Goal: Information Seeking & Learning: Learn about a topic

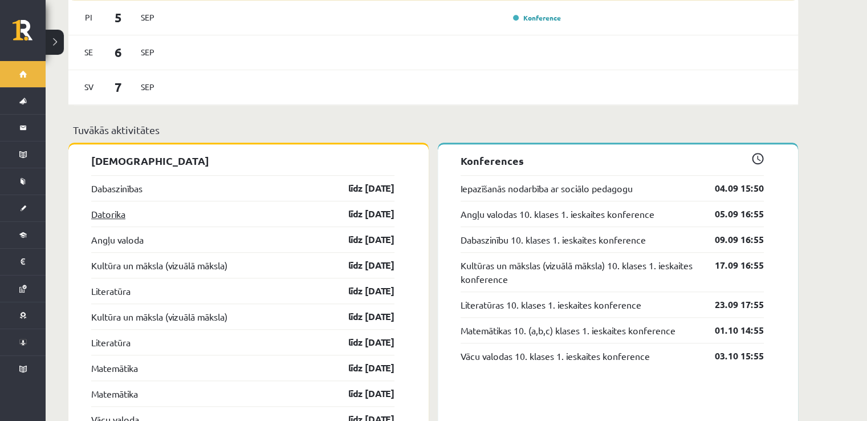
scroll to position [835, 0]
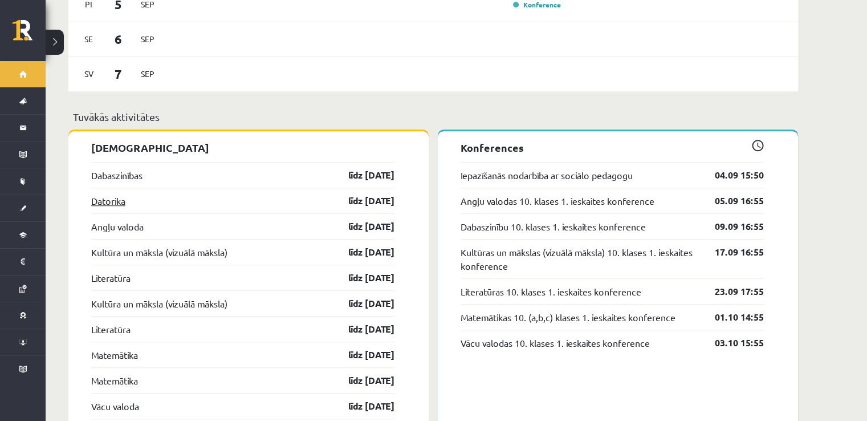
click at [112, 194] on link "Datorika" at bounding box center [108, 201] width 34 height 14
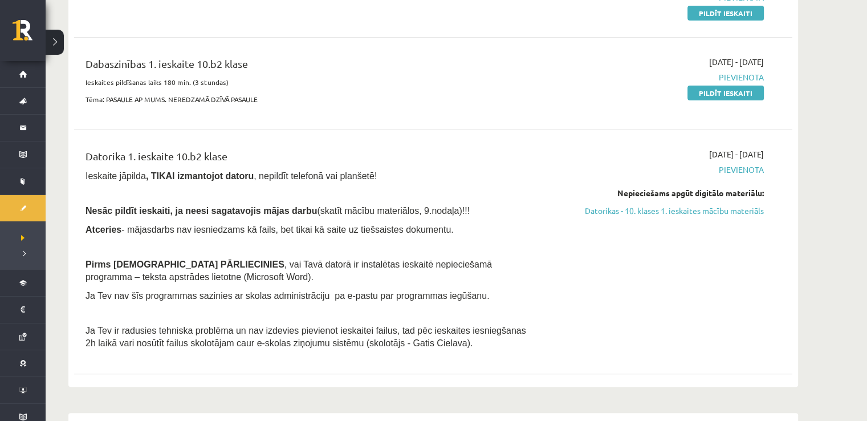
scroll to position [190, 0]
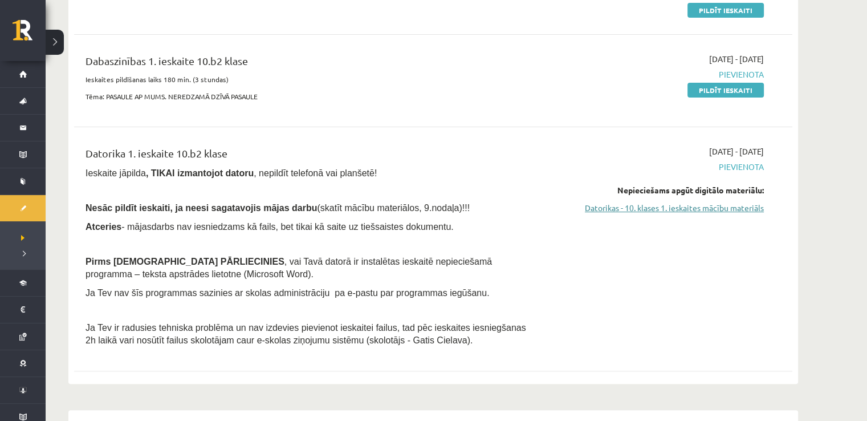
click at [662, 209] on link "Datorikas - 10. klases 1. ieskaites mācību materiāls" at bounding box center [656, 208] width 215 height 12
click at [672, 209] on link "Datorikas - 10. klases 1. ieskaites mācību materiāls" at bounding box center [656, 208] width 215 height 12
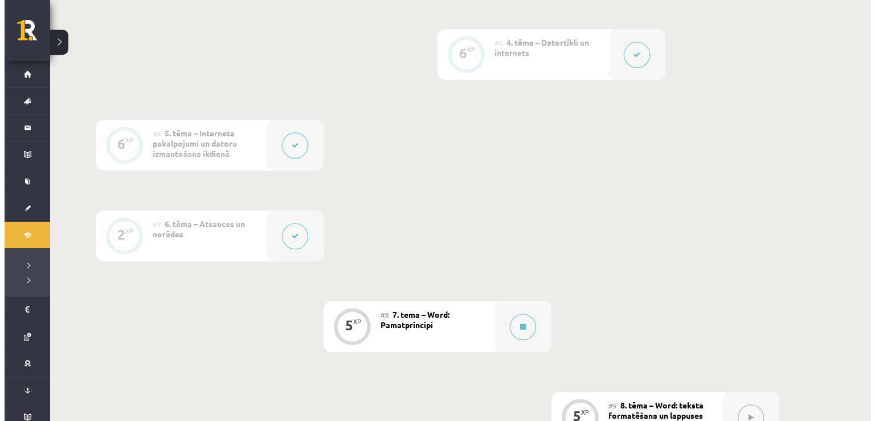
scroll to position [721, 0]
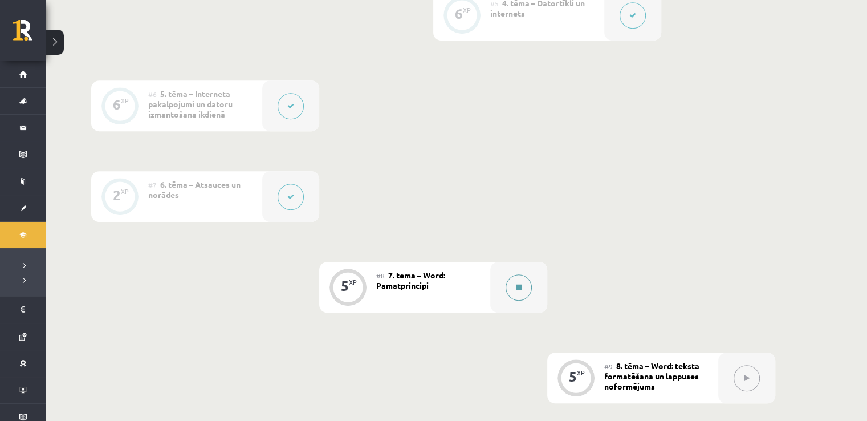
click at [512, 281] on button at bounding box center [518, 287] width 26 height 26
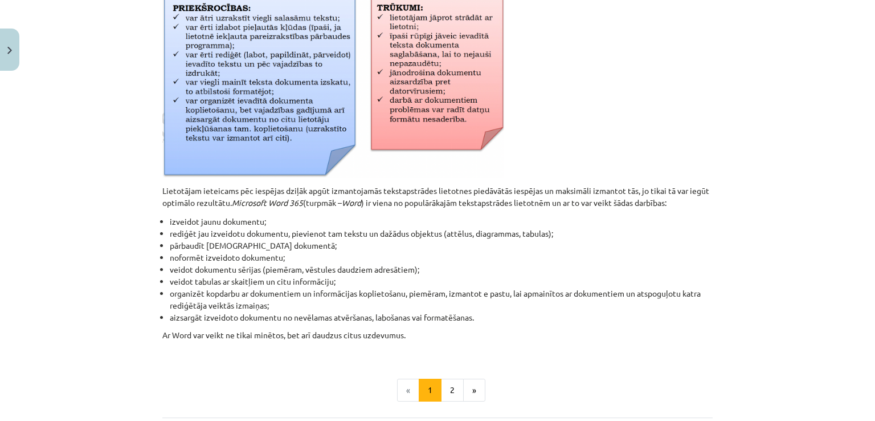
scroll to position [456, 0]
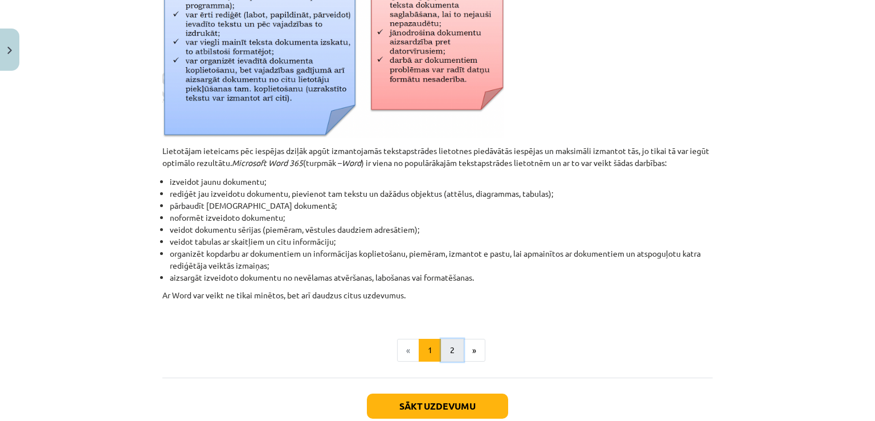
click at [451, 350] on button "2" at bounding box center [452, 349] width 23 height 23
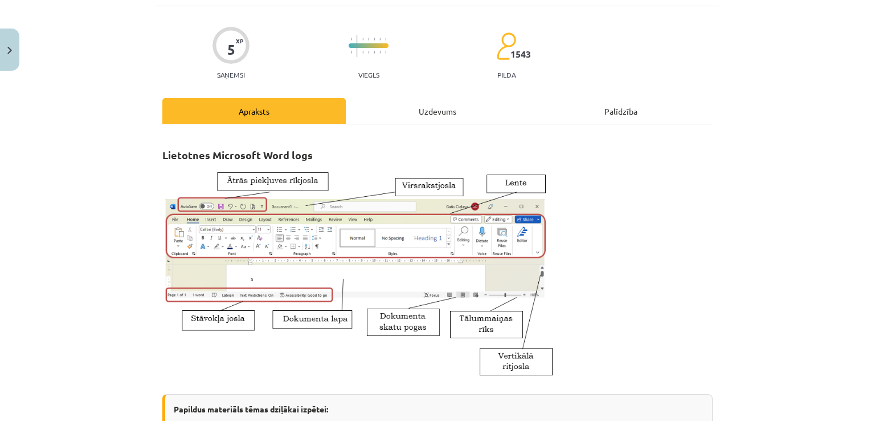
scroll to position [0, 0]
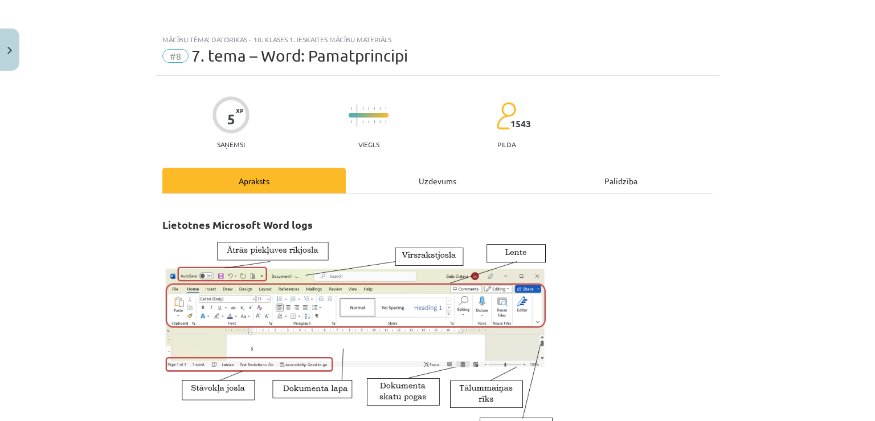
click at [399, 188] on div "Uzdevums" at bounding box center [437, 181] width 183 height 26
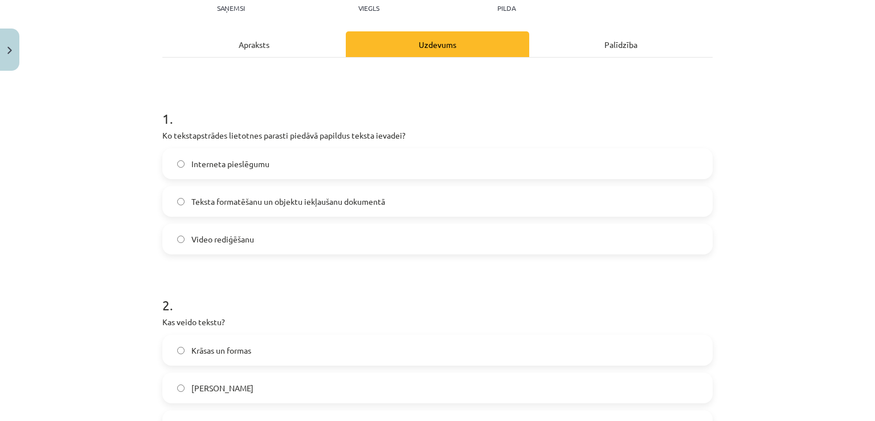
scroll to position [142, 0]
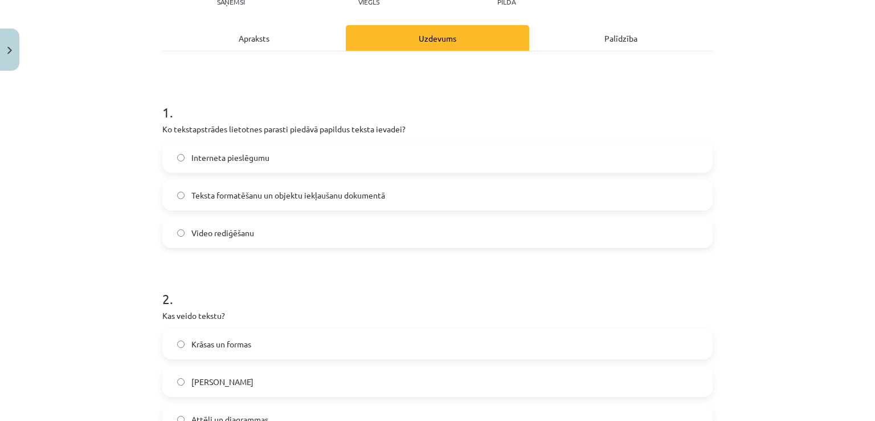
click at [311, 195] on span "Teksta formatēšanu un objektu iekļaušanu dokumentā" at bounding box center [288, 195] width 194 height 12
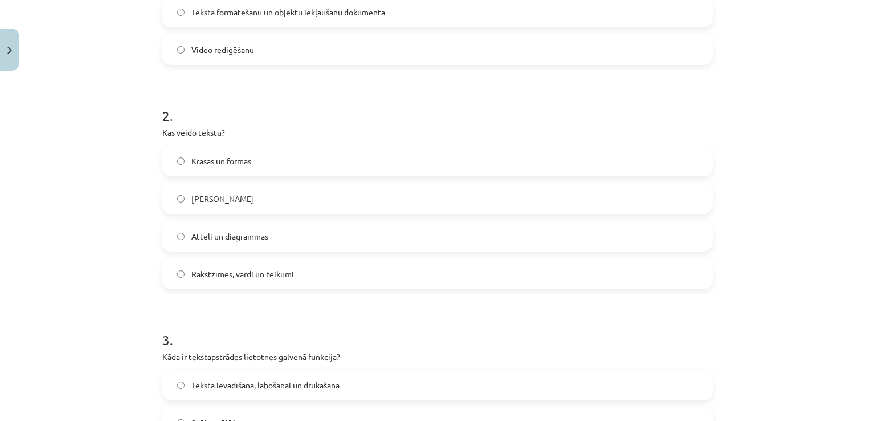
scroll to position [333, 0]
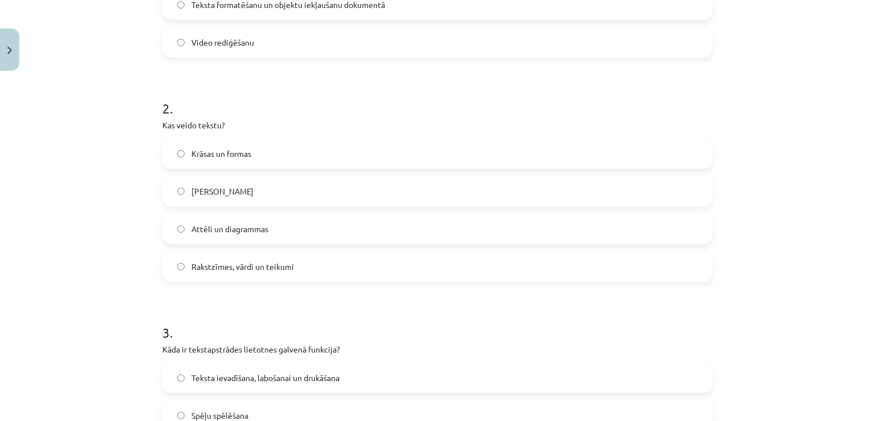
click at [300, 269] on label "Rakstzīmes, vārdi un teikumi" at bounding box center [438, 266] width 548 height 28
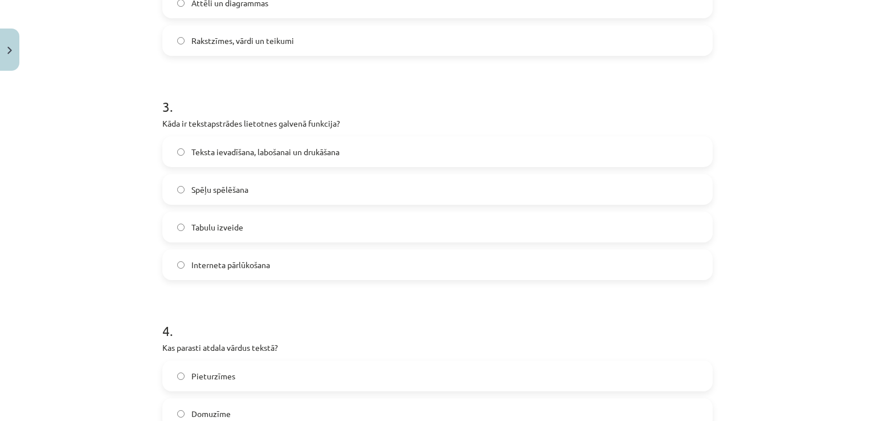
scroll to position [561, 0]
click at [318, 149] on span "Teksta ievadīšana, labošanai un drukāšana" at bounding box center [265, 150] width 148 height 12
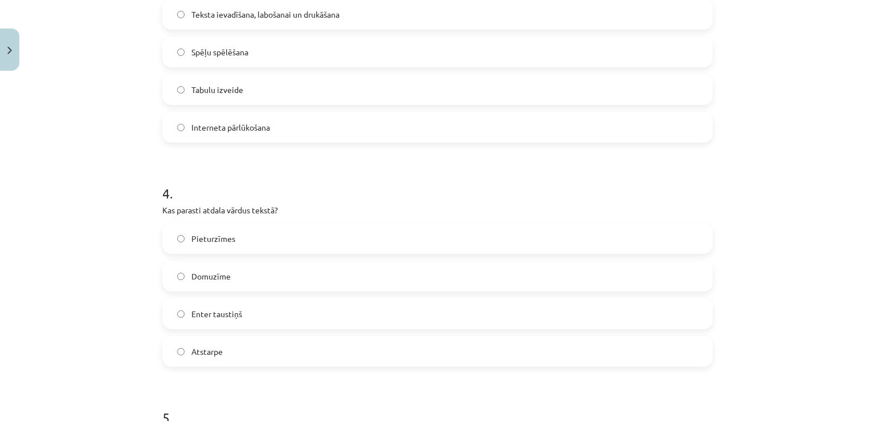
scroll to position [750, 0]
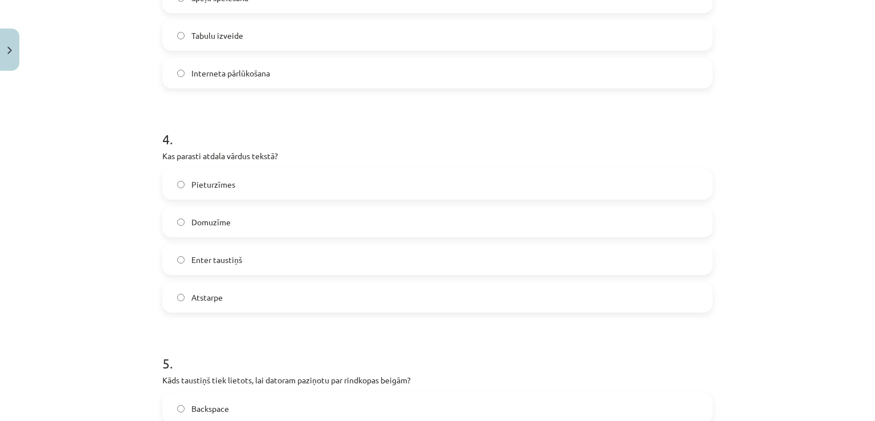
click at [257, 296] on label "Atstarpe" at bounding box center [438, 297] width 548 height 28
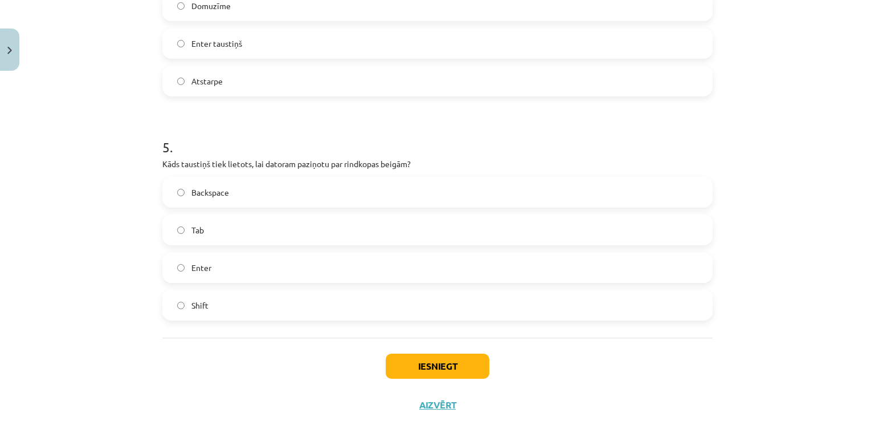
scroll to position [978, 0]
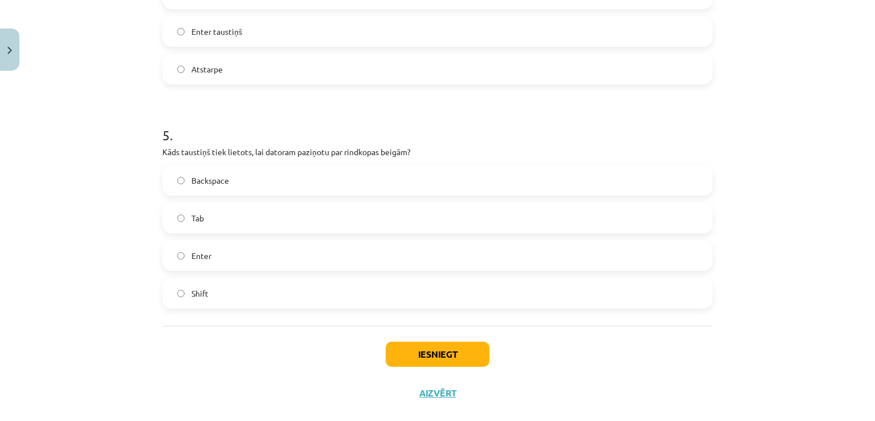
click at [260, 244] on label "Enter" at bounding box center [438, 255] width 548 height 28
click at [424, 346] on button "Iesniegt" at bounding box center [438, 353] width 104 height 25
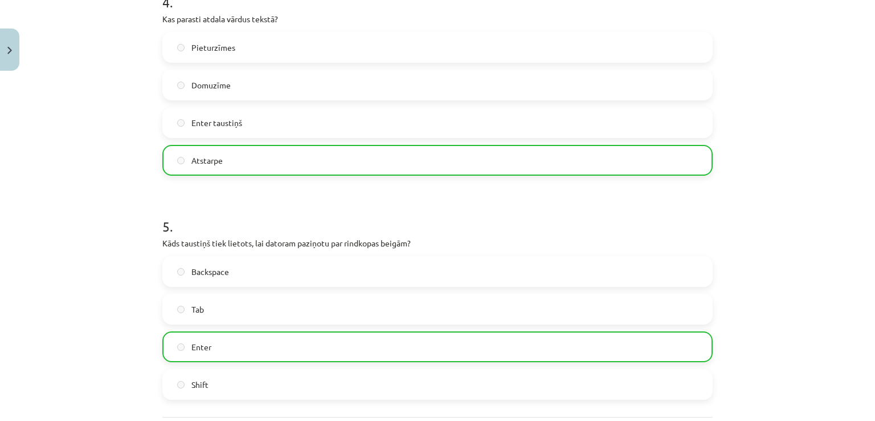
scroll to position [1017, 0]
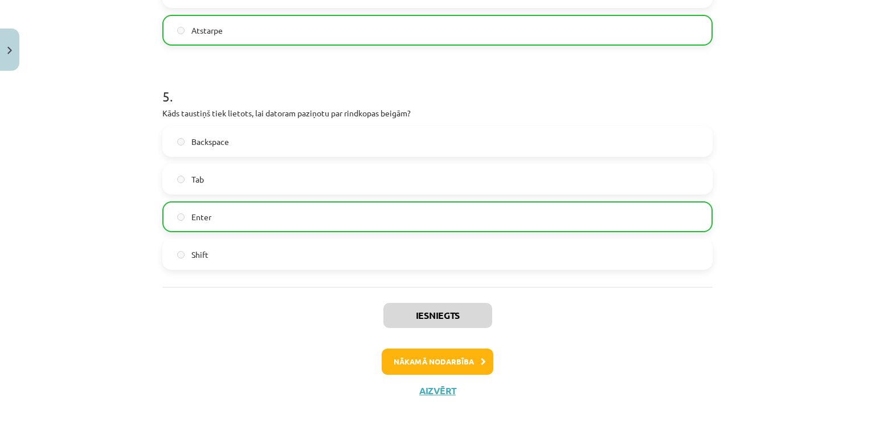
click at [462, 340] on div "Iesniegts Nākamā nodarbība Aizvērt" at bounding box center [437, 345] width 550 height 116
click at [470, 352] on button "Nākamā nodarbība" at bounding box center [438, 361] width 112 height 26
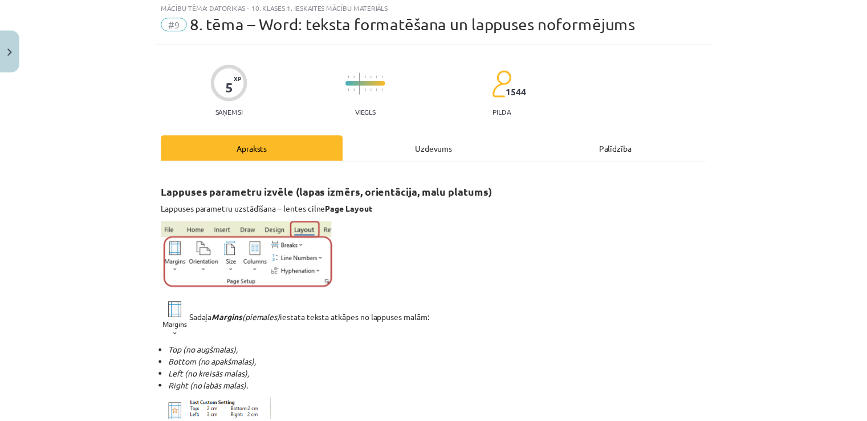
scroll to position [28, 0]
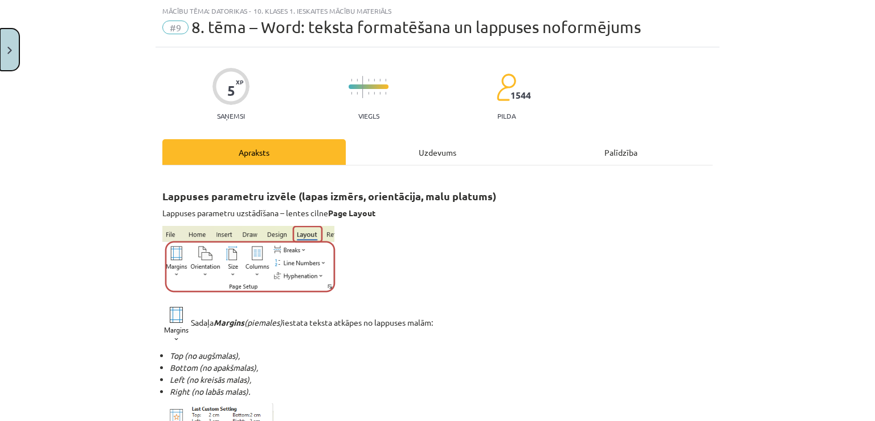
click at [1, 49] on button "Close" at bounding box center [9, 49] width 19 height 42
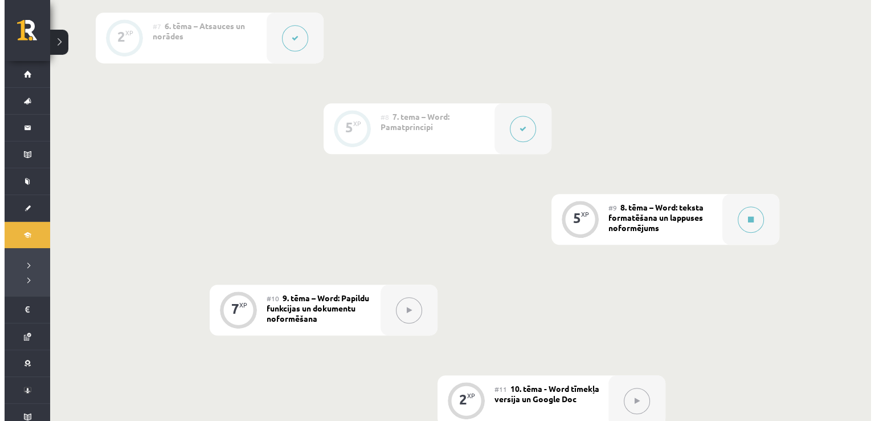
scroll to position [874, 0]
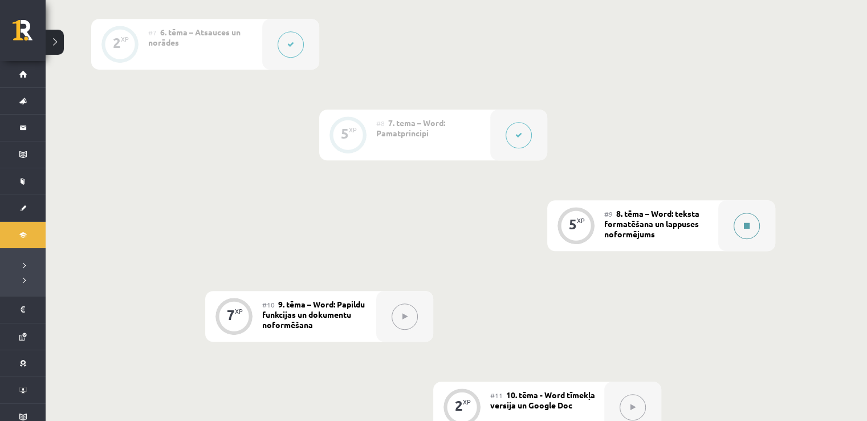
click at [750, 217] on button at bounding box center [746, 226] width 26 height 26
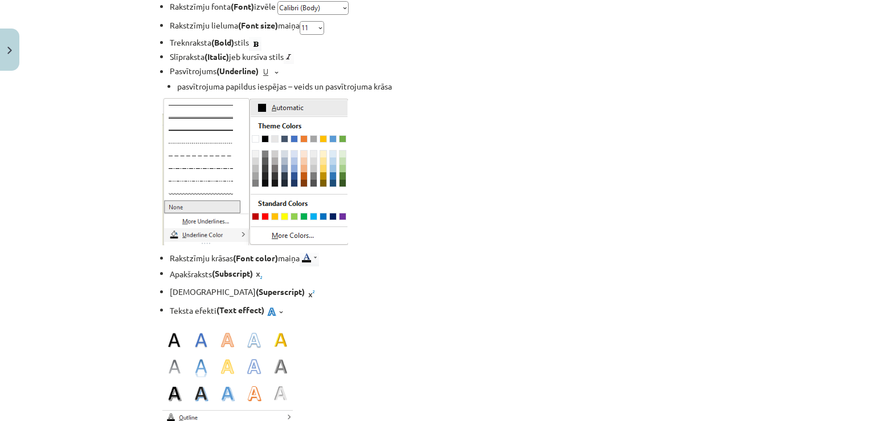
scroll to position [1557, 0]
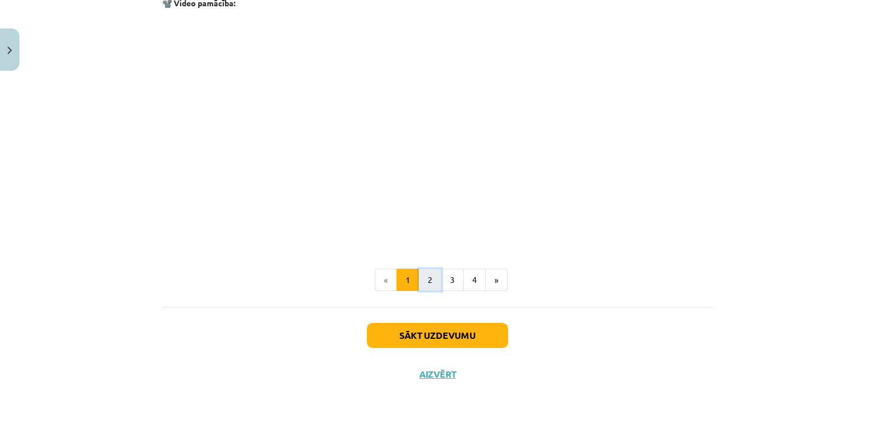
click at [423, 274] on button "2" at bounding box center [430, 279] width 23 height 23
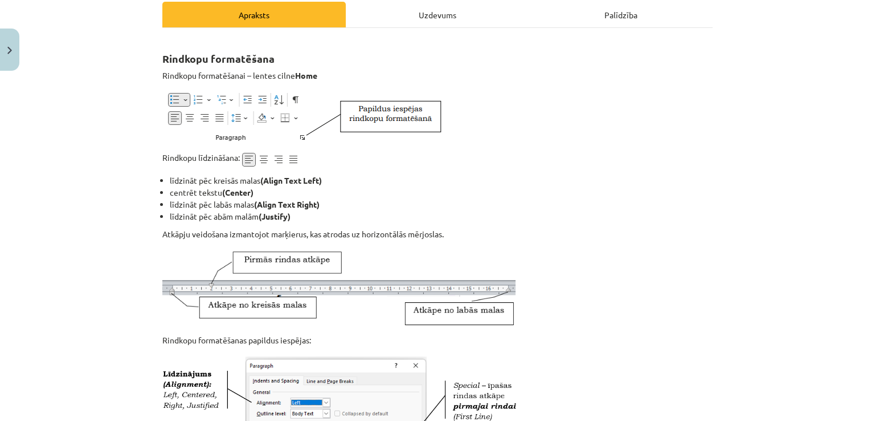
scroll to position [128, 0]
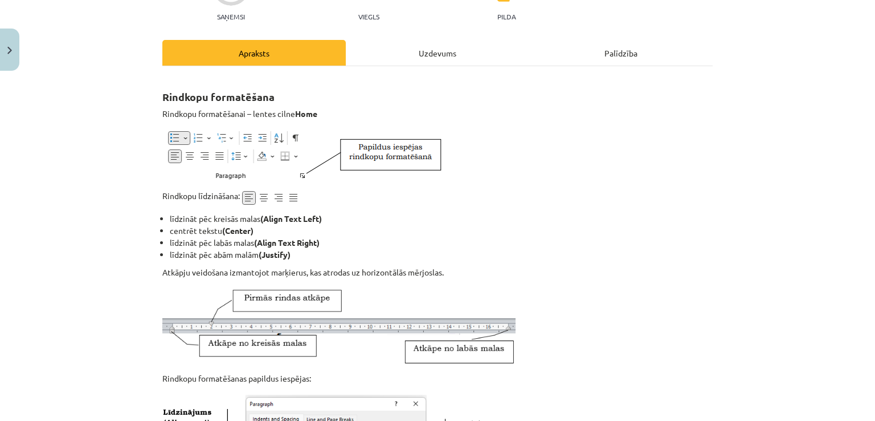
click at [404, 59] on div "Uzdevums" at bounding box center [437, 53] width 183 height 26
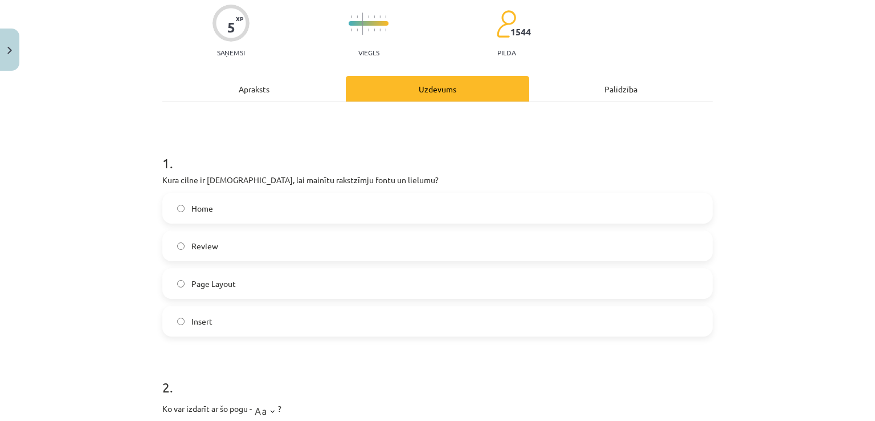
scroll to position [105, 0]
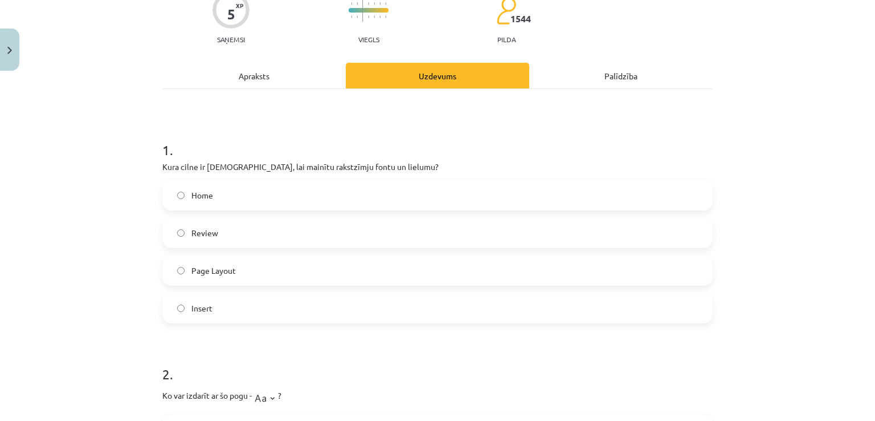
click at [254, 73] on div "Apraksts" at bounding box center [253, 76] width 183 height 26
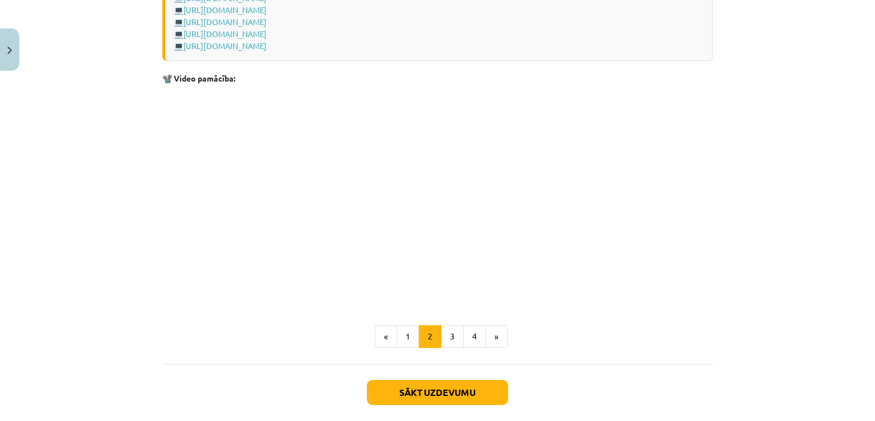
scroll to position [1700, 0]
click at [448, 331] on button "3" at bounding box center [452, 335] width 23 height 23
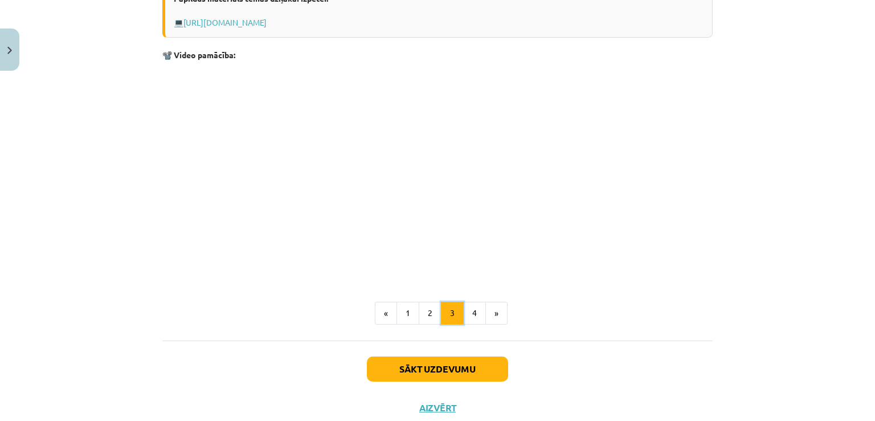
scroll to position [1837, 0]
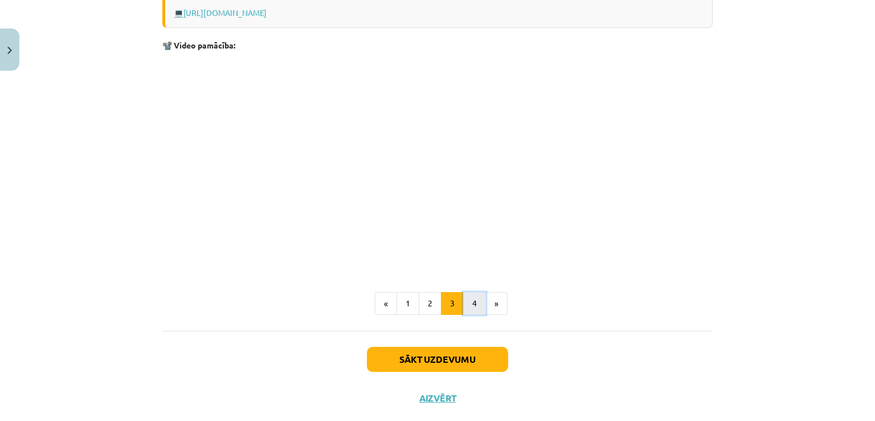
click at [471, 301] on button "4" at bounding box center [474, 303] width 23 height 23
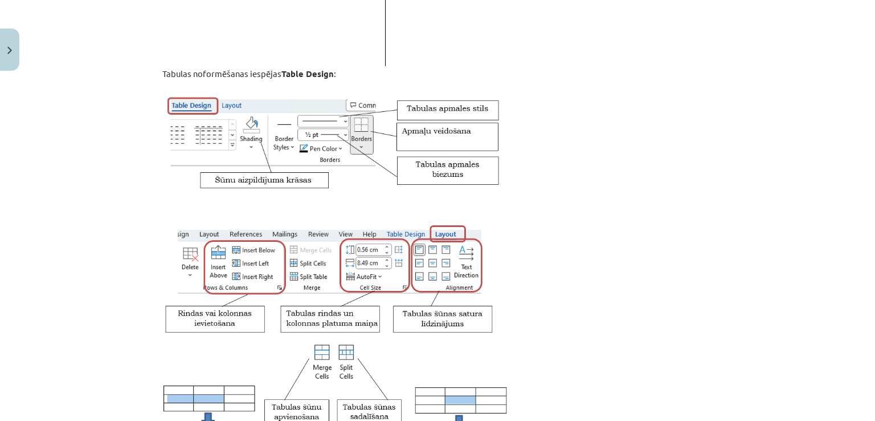
scroll to position [850, 0]
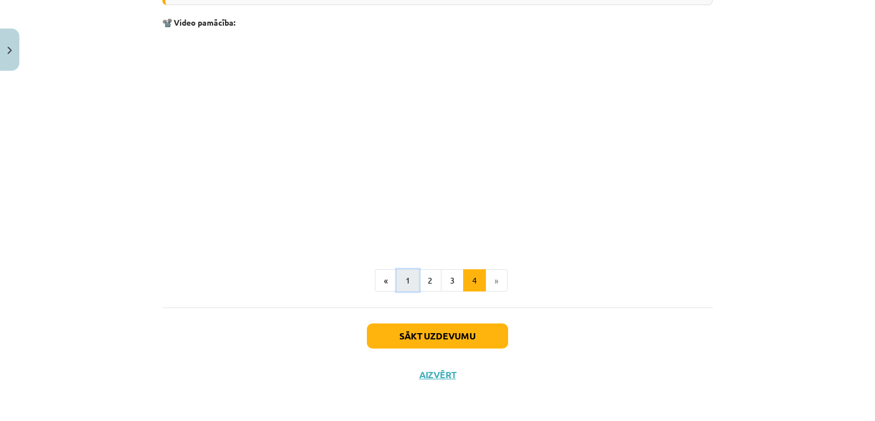
click at [405, 285] on button "1" at bounding box center [408, 280] width 23 height 23
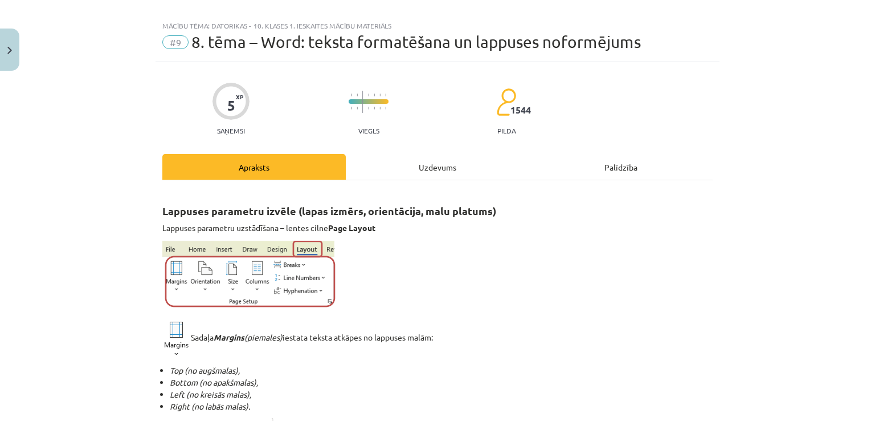
scroll to position [0, 0]
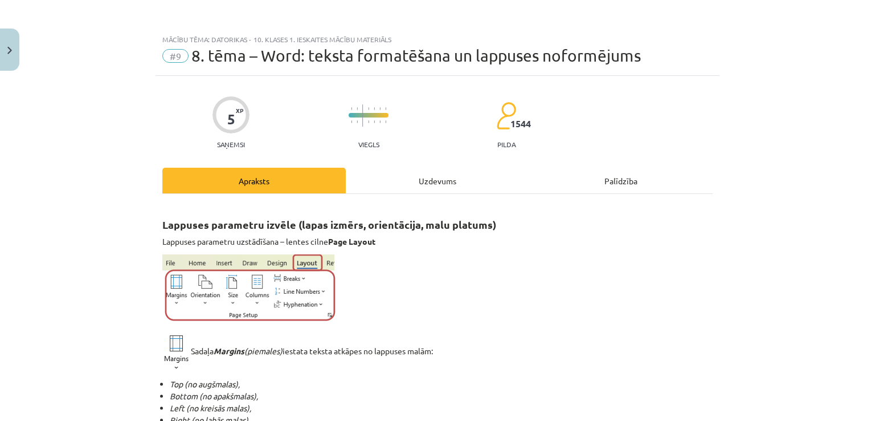
click at [358, 186] on div "Uzdevums" at bounding box center [437, 181] width 183 height 26
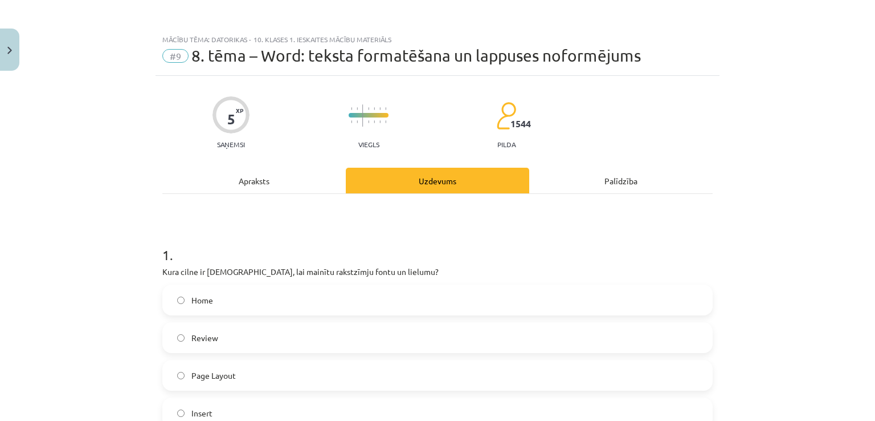
scroll to position [28, 0]
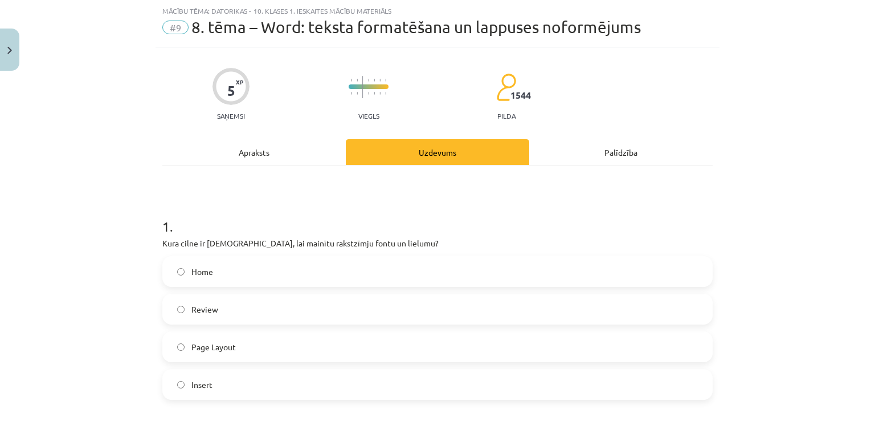
click at [296, 263] on label "Home" at bounding box center [438, 271] width 548 height 28
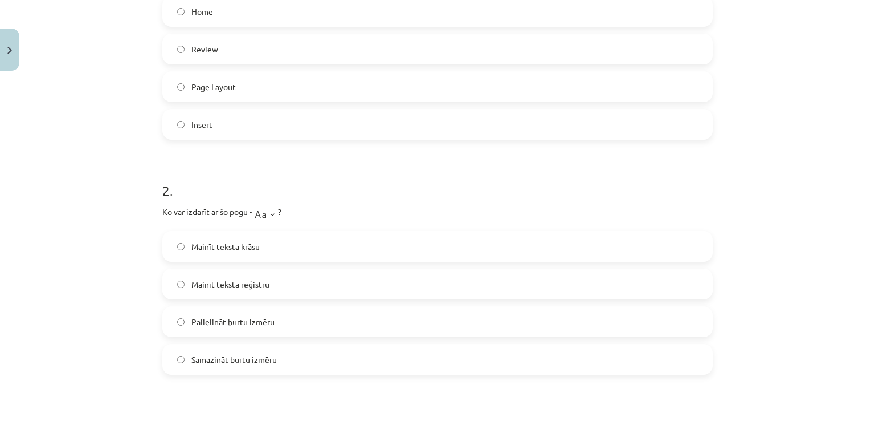
scroll to position [333, 0]
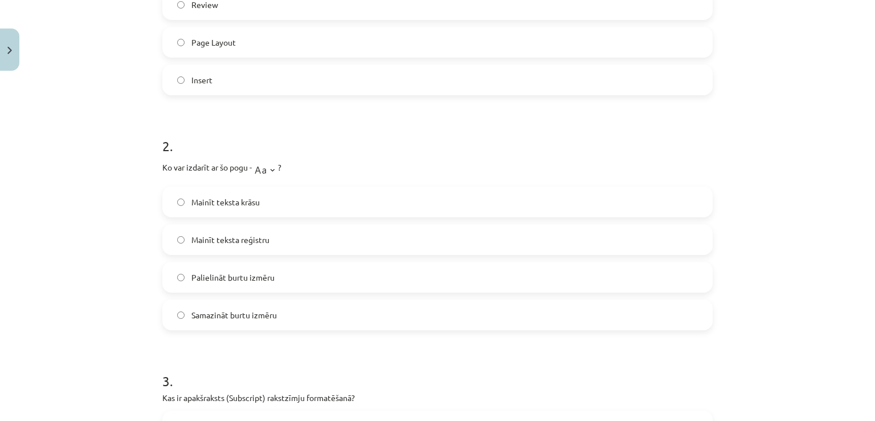
click at [264, 210] on label "Mainīt teksta krāsu" at bounding box center [438, 201] width 548 height 28
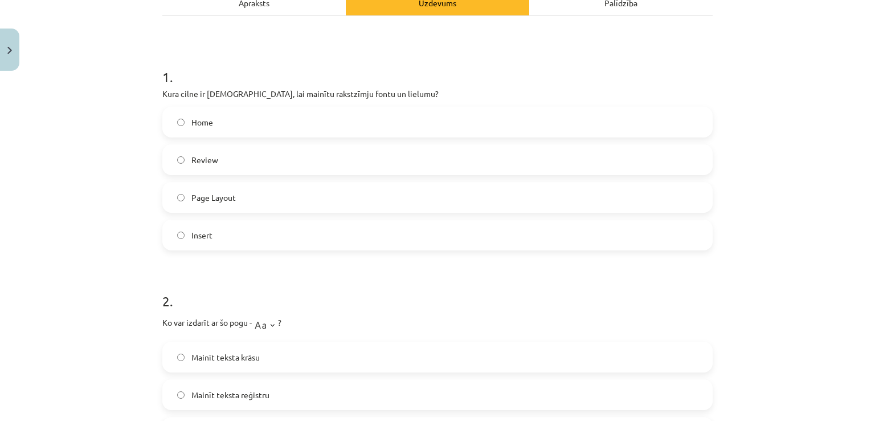
scroll to position [105, 0]
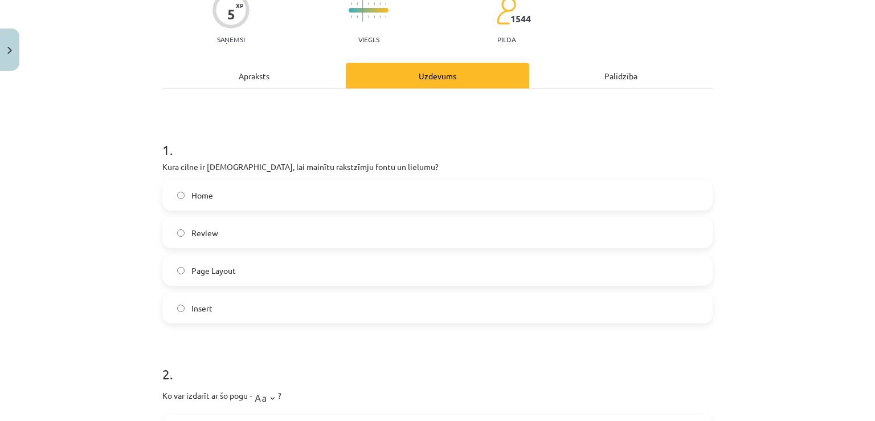
click at [298, 78] on div "Apraksts" at bounding box center [253, 76] width 183 height 26
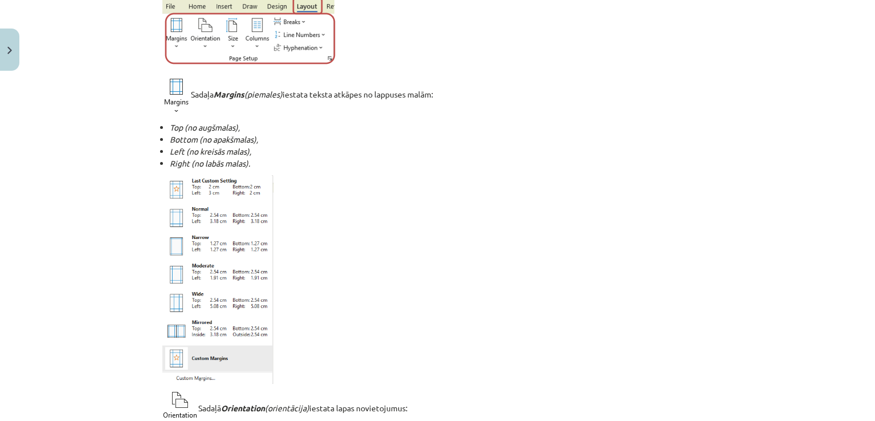
scroll to position [28, 0]
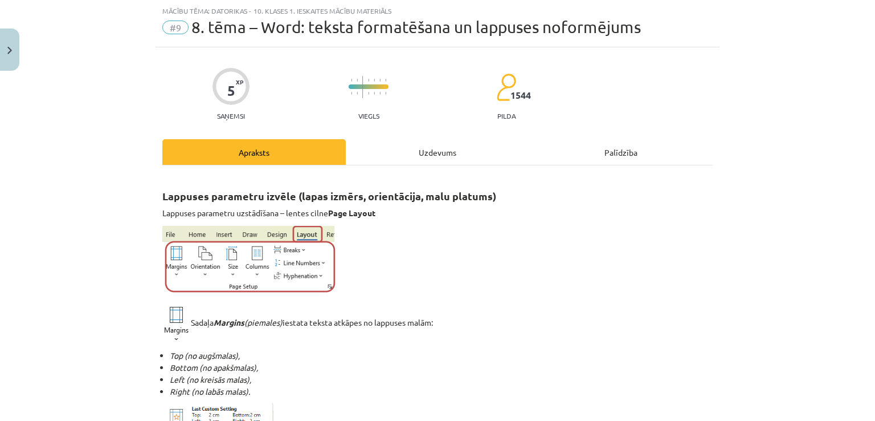
click at [415, 151] on div "Uzdevums" at bounding box center [437, 152] width 183 height 26
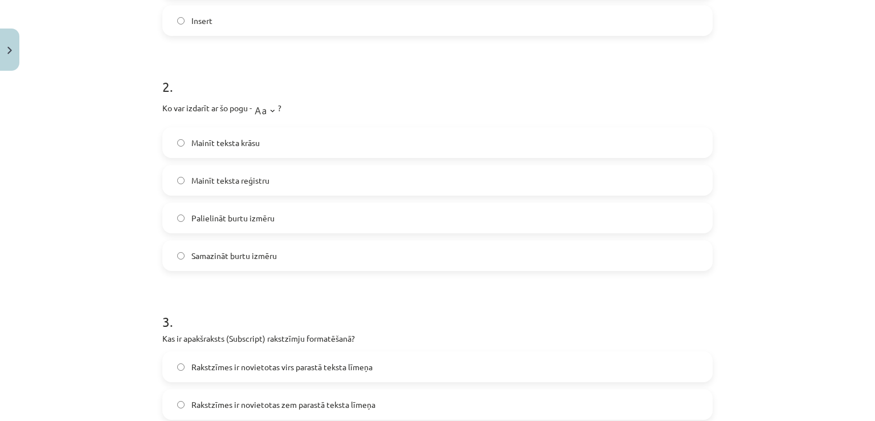
scroll to position [408, 0]
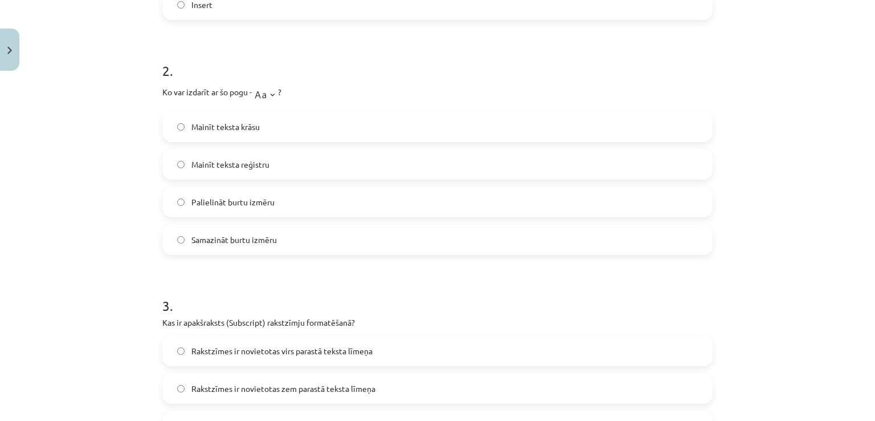
click at [323, 162] on label "Mainīt teksta reģistru" at bounding box center [438, 164] width 548 height 28
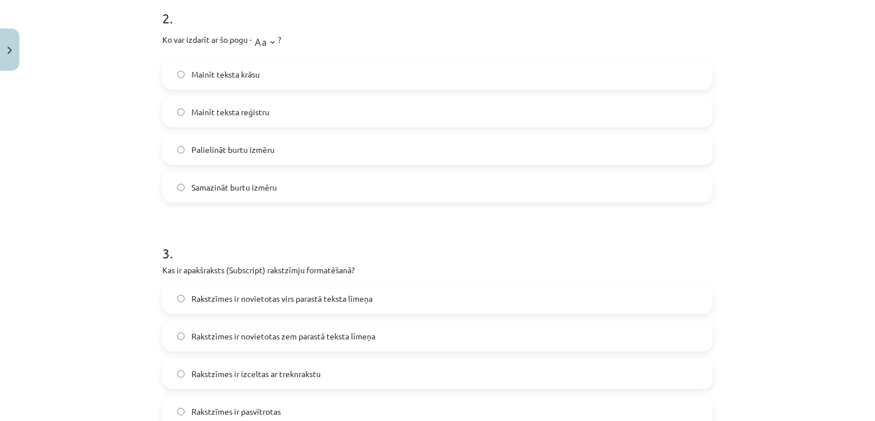
scroll to position [561, 0]
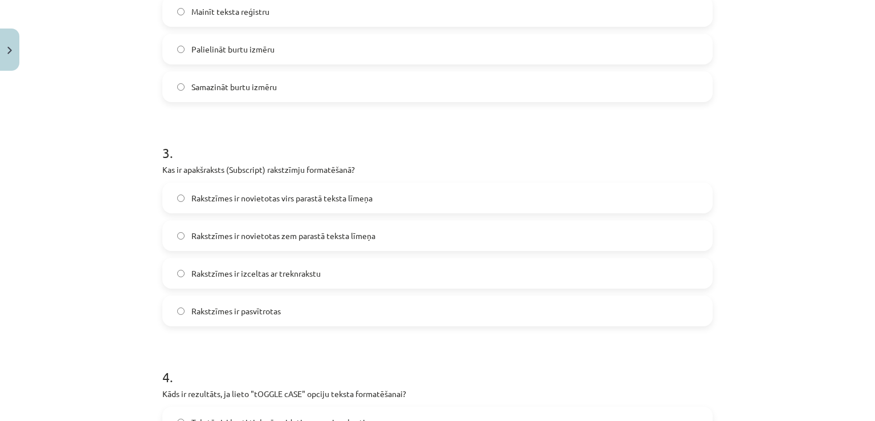
click at [373, 236] on label "Rakstzīmes ir novietotas zem parastā teksta līmeņa" at bounding box center [438, 235] width 548 height 28
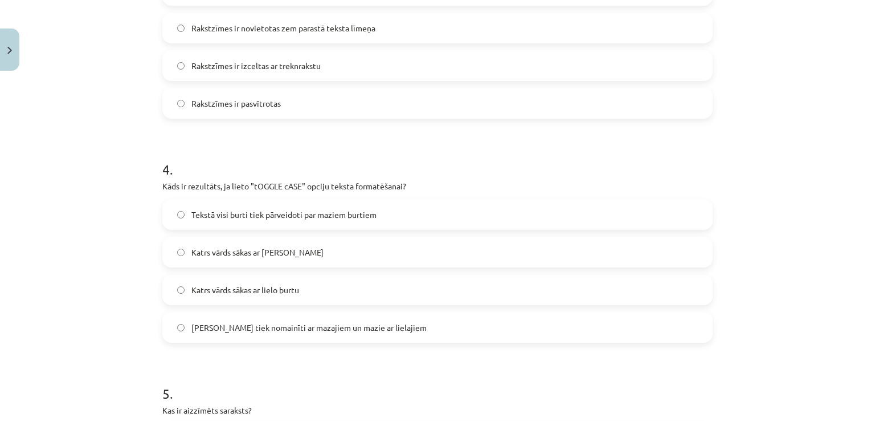
scroll to position [789, 0]
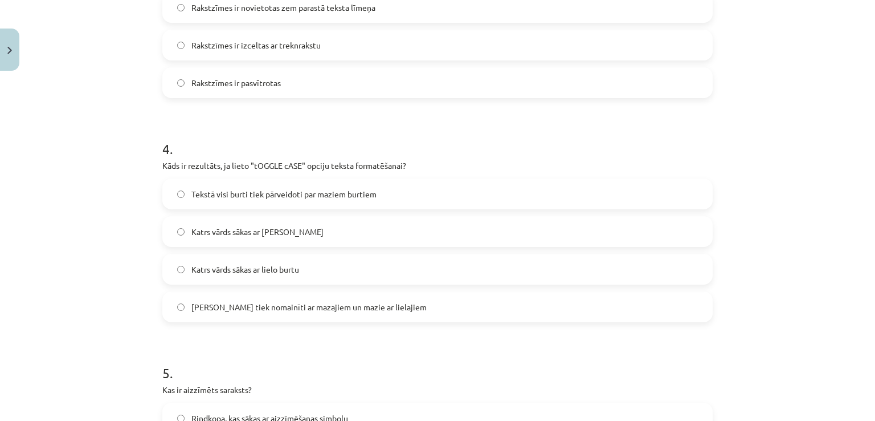
click at [315, 313] on label "Lielie burti tiek nomainīti ar mazajiem un mazie ar lielajiem" at bounding box center [438, 306] width 548 height 28
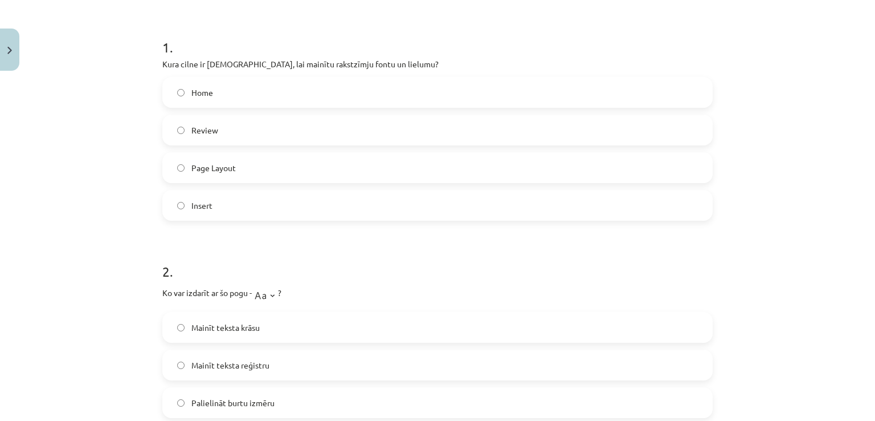
scroll to position [28, 0]
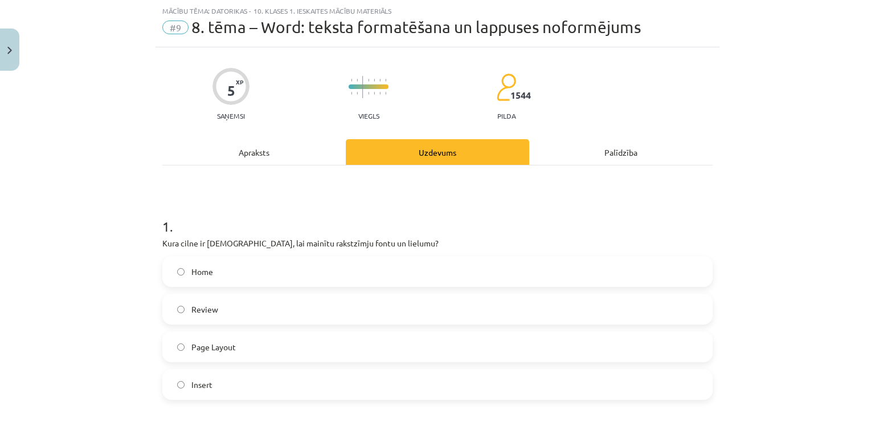
click at [272, 156] on div "Apraksts" at bounding box center [253, 152] width 183 height 26
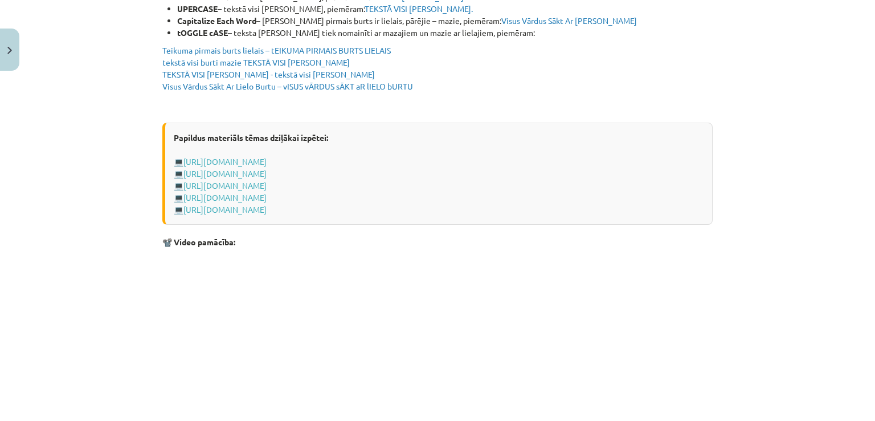
scroll to position [2194, 0]
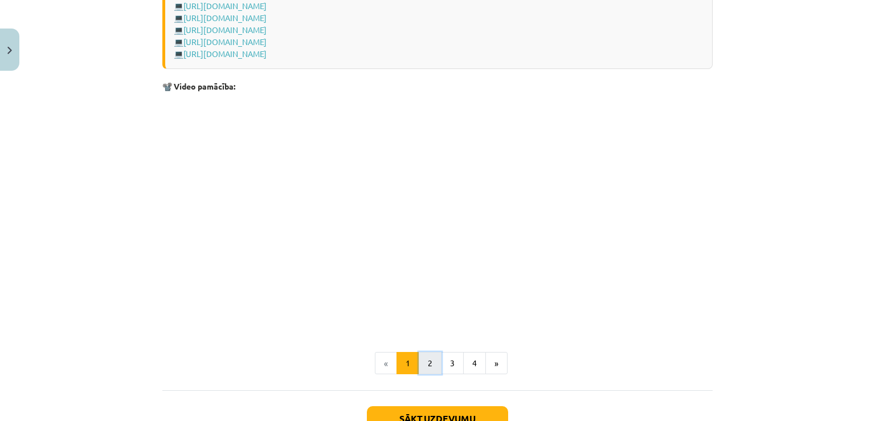
click at [426, 366] on button "2" at bounding box center [430, 363] width 23 height 23
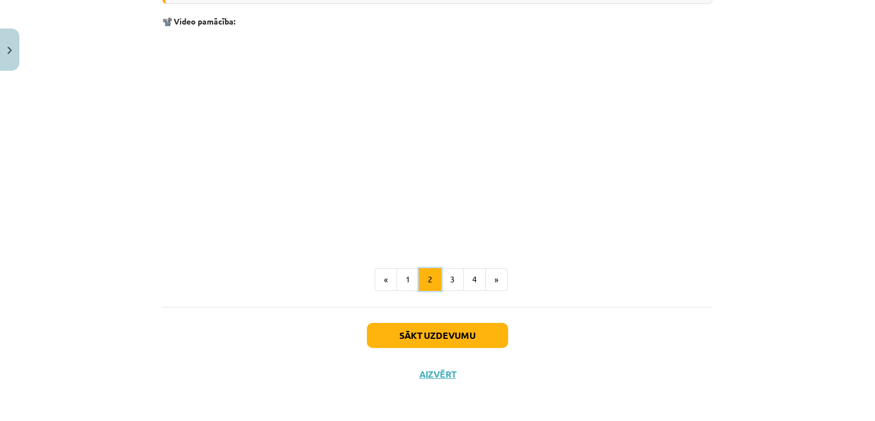
scroll to position [1757, 0]
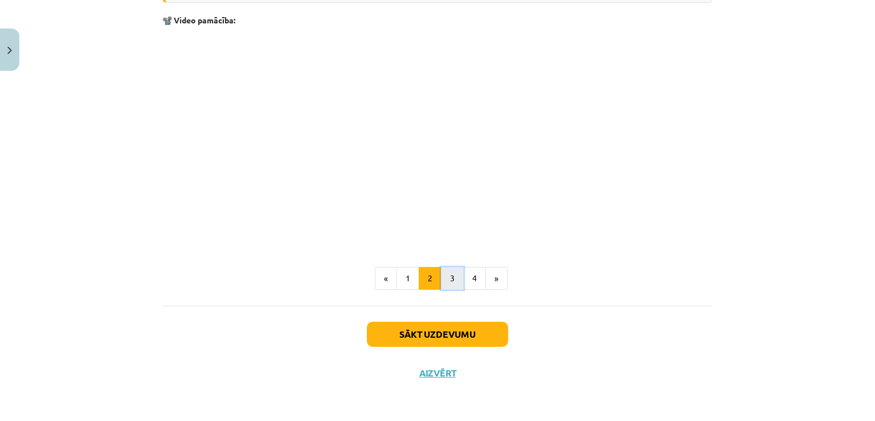
drag, startPoint x: 443, startPoint y: 272, endPoint x: 437, endPoint y: 284, distance: 13.3
click at [441, 284] on button "3" at bounding box center [452, 278] width 23 height 23
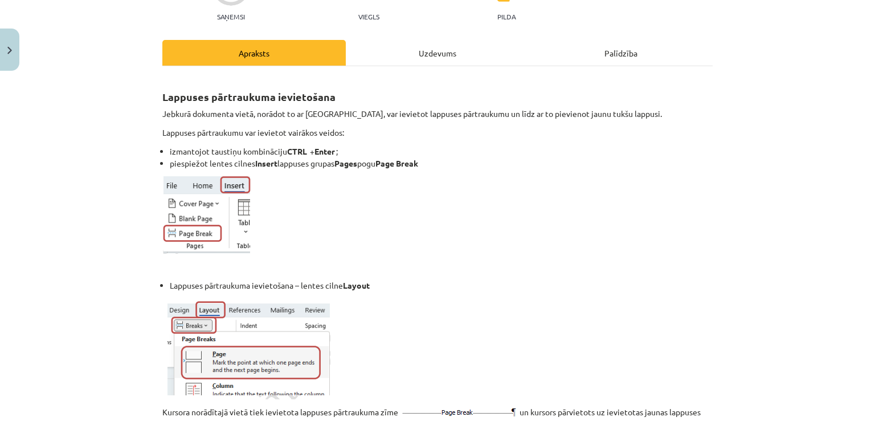
scroll to position [0, 0]
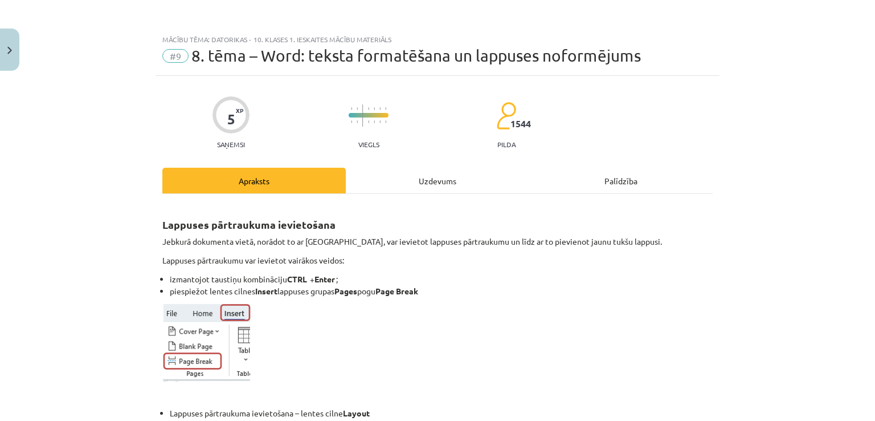
click at [398, 168] on div "Uzdevums" at bounding box center [437, 181] width 183 height 26
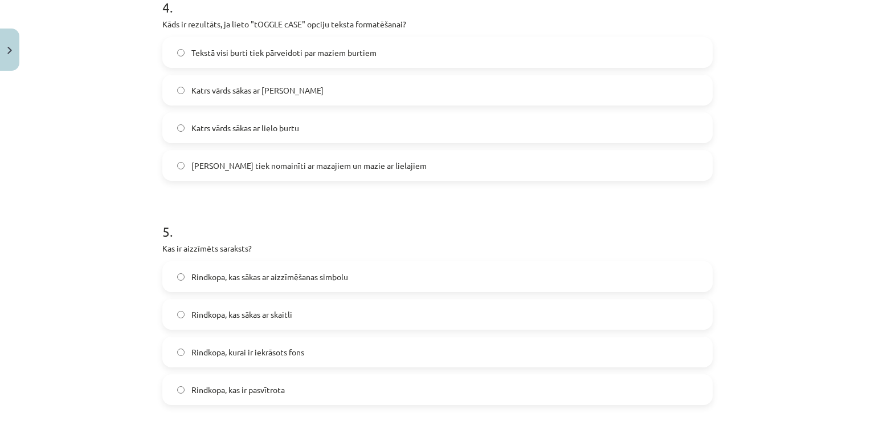
scroll to position [1046, 0]
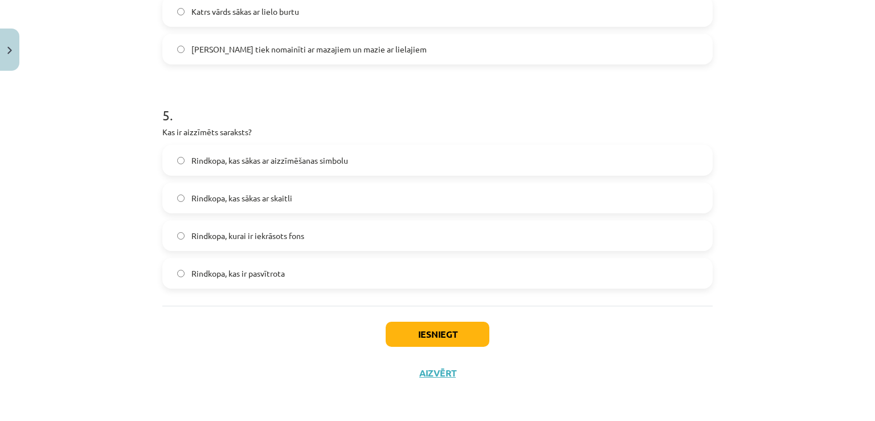
click at [319, 169] on label "Rindkopa, kas sākas ar aizzīmēšanas simbolu" at bounding box center [438, 160] width 548 height 28
click at [451, 339] on button "Iesniegt" at bounding box center [438, 333] width 104 height 25
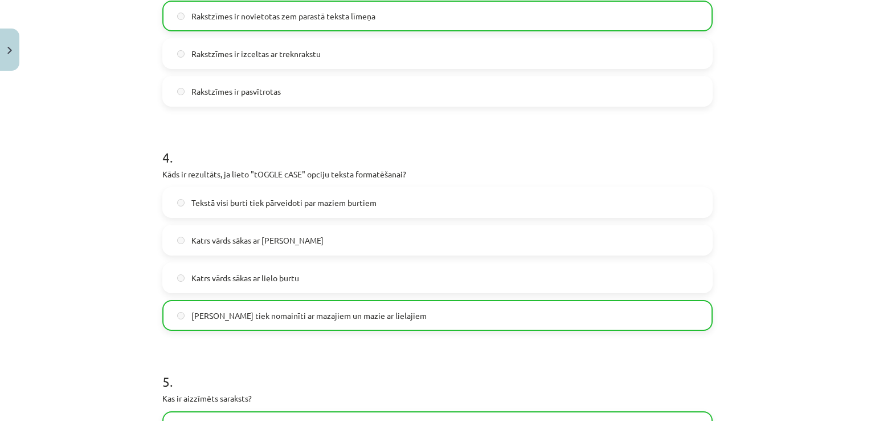
scroll to position [1082, 0]
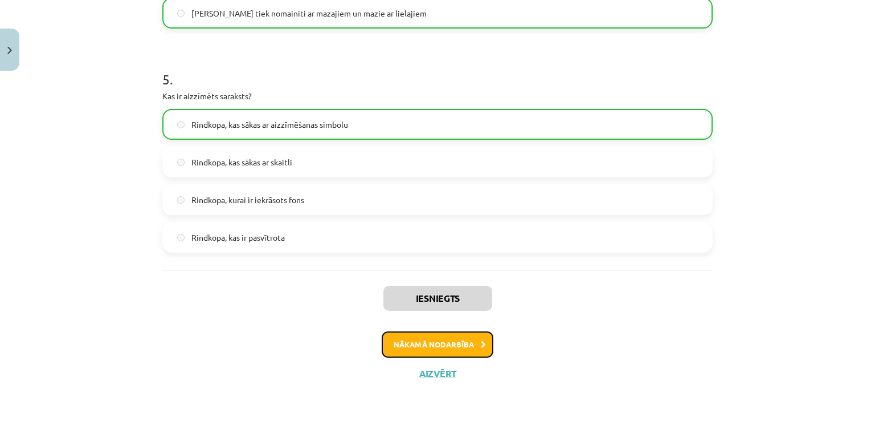
click at [467, 331] on button "Nākamā nodarbība" at bounding box center [438, 344] width 112 height 26
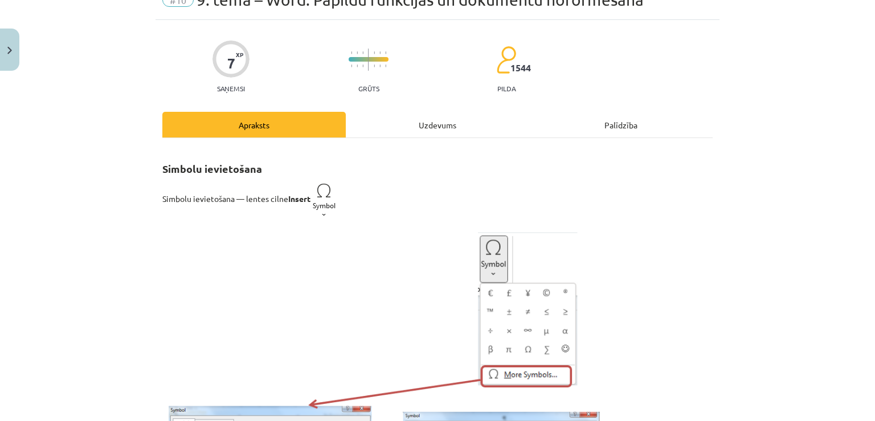
scroll to position [28, 0]
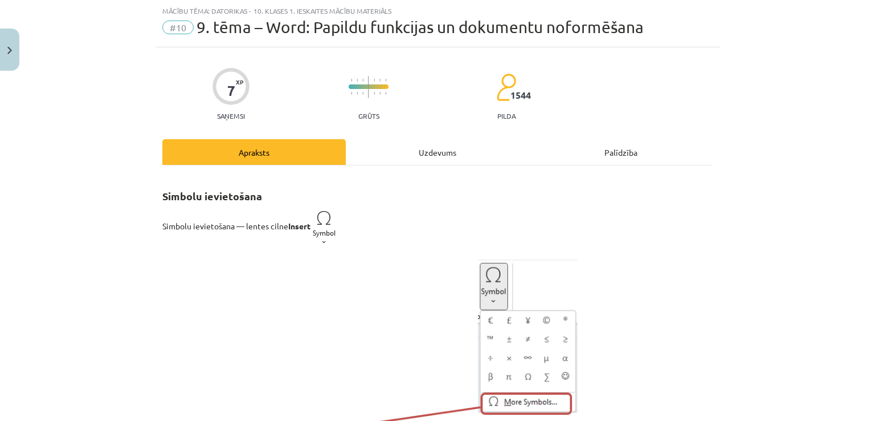
click at [397, 158] on div "Uzdevums" at bounding box center [437, 152] width 183 height 26
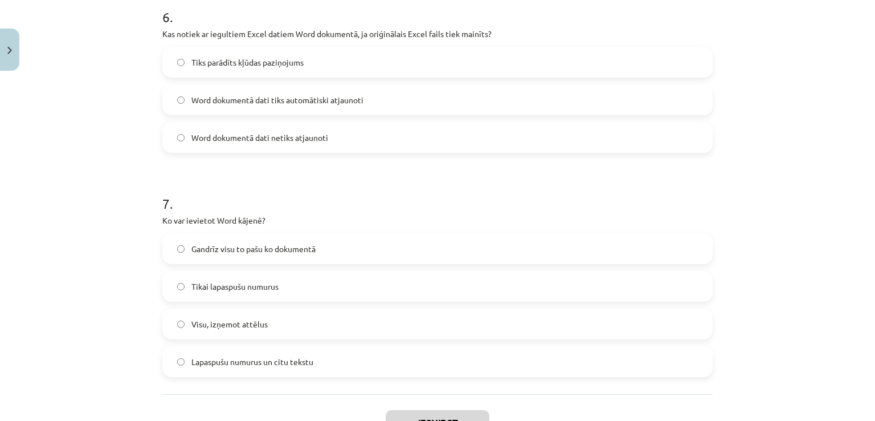
scroll to position [1408, 0]
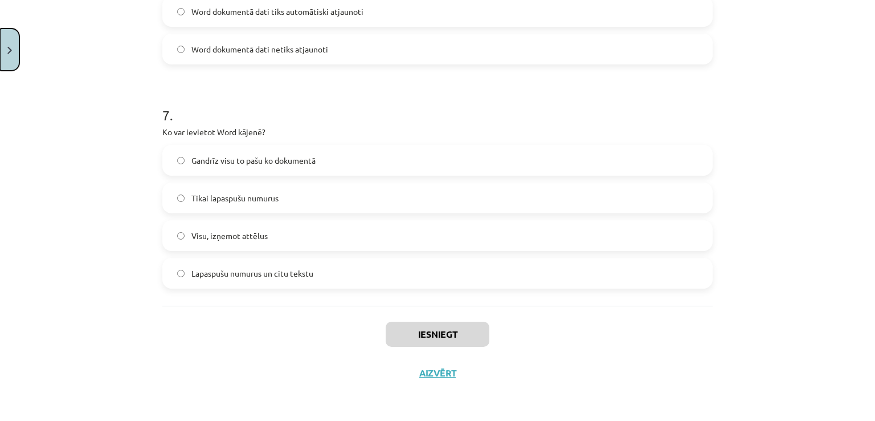
click at [15, 39] on button "Close" at bounding box center [9, 49] width 19 height 42
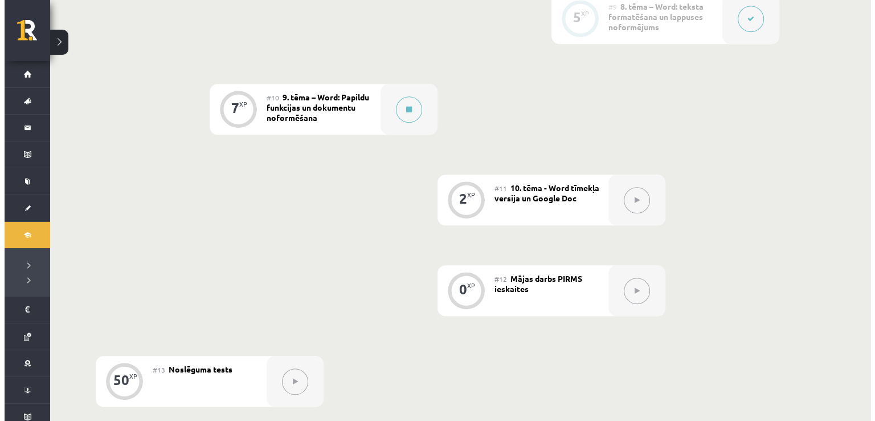
scroll to position [1052, 0]
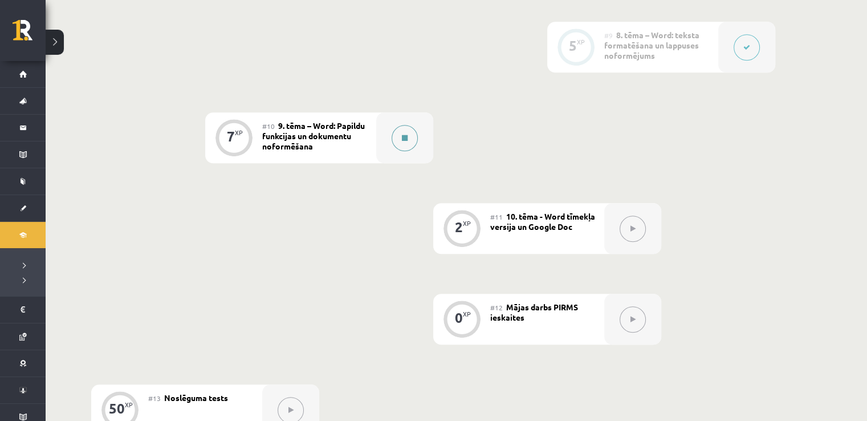
click at [408, 138] on button at bounding box center [404, 138] width 26 height 26
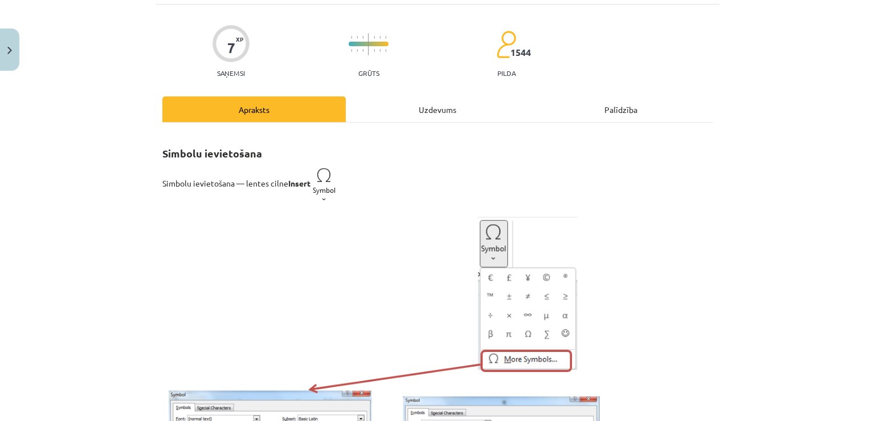
scroll to position [76, 0]
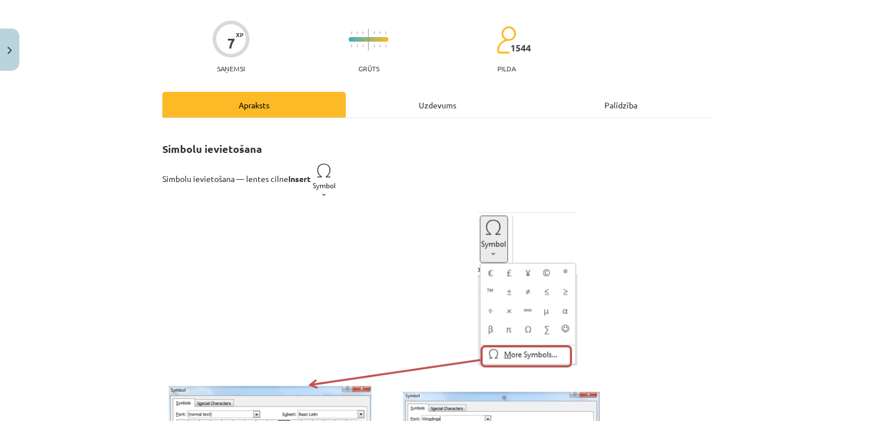
click at [413, 100] on div "Uzdevums" at bounding box center [437, 105] width 183 height 26
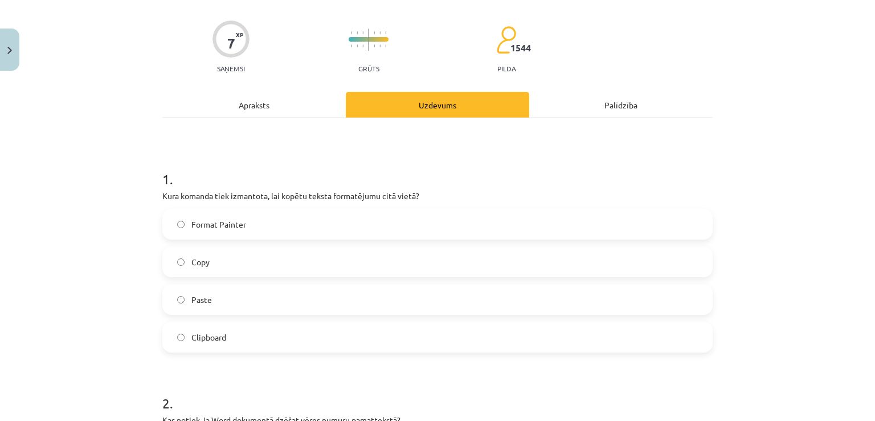
scroll to position [28, 0]
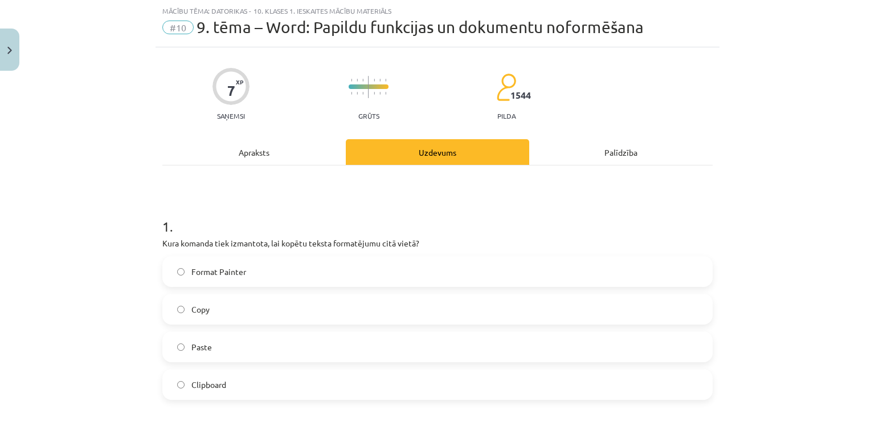
click at [286, 156] on div "Apraksts" at bounding box center [253, 152] width 183 height 26
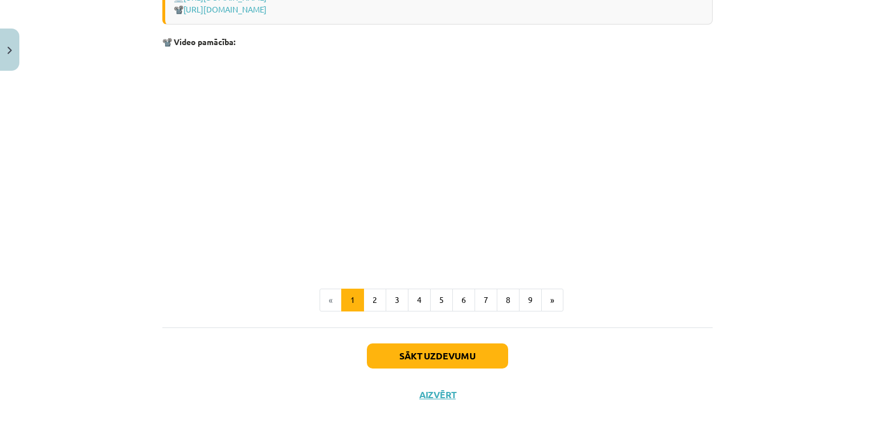
scroll to position [2395, 0]
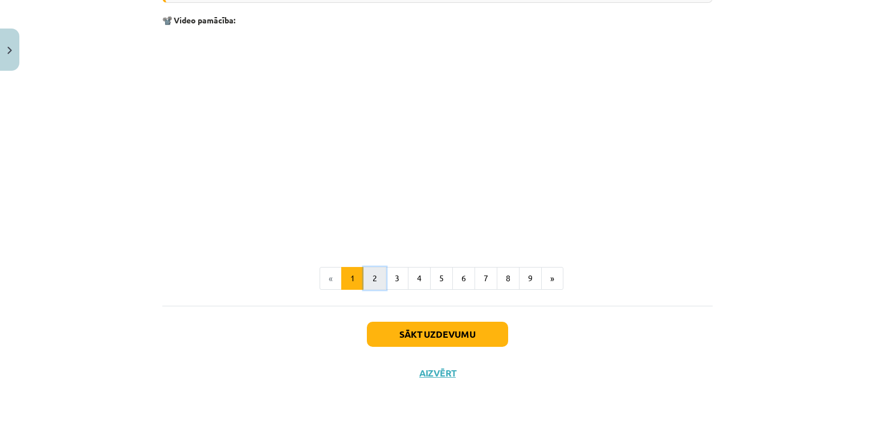
click at [364, 282] on button "2" at bounding box center [375, 278] width 23 height 23
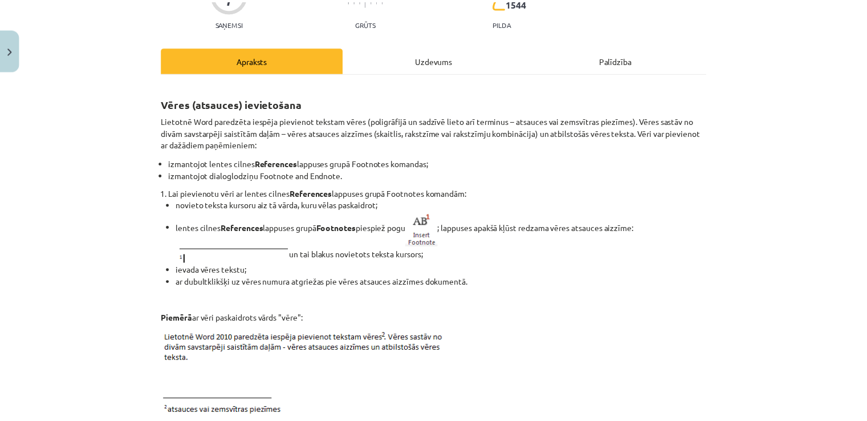
scroll to position [52, 0]
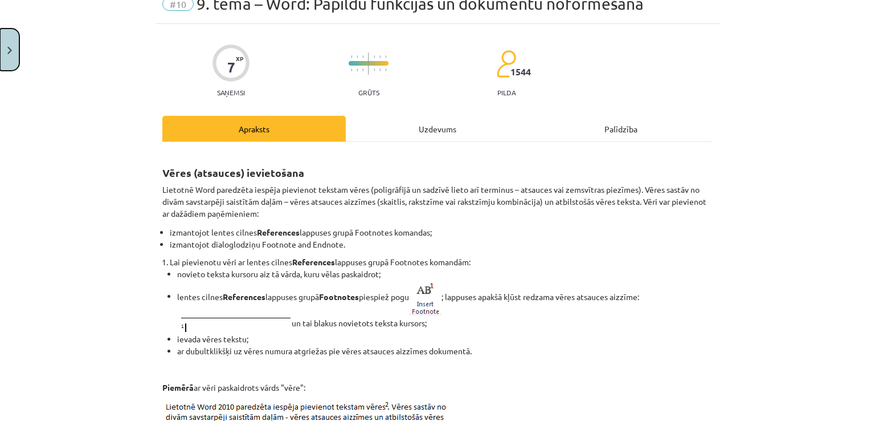
click at [14, 40] on button "Close" at bounding box center [9, 49] width 19 height 42
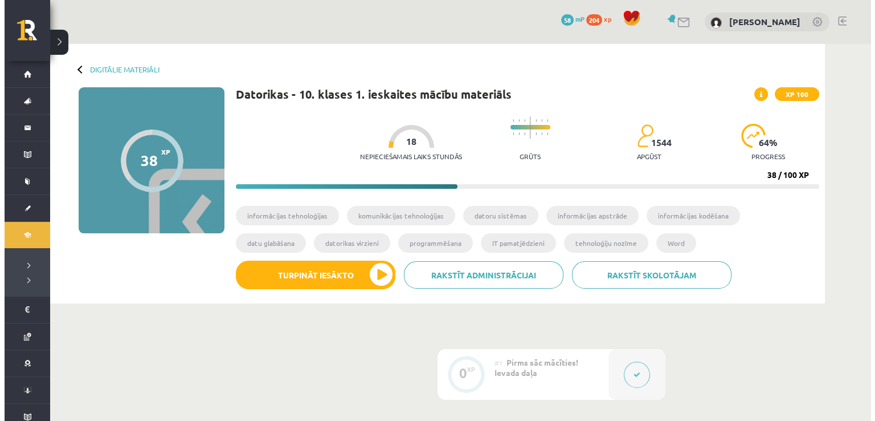
scroll to position [0, 0]
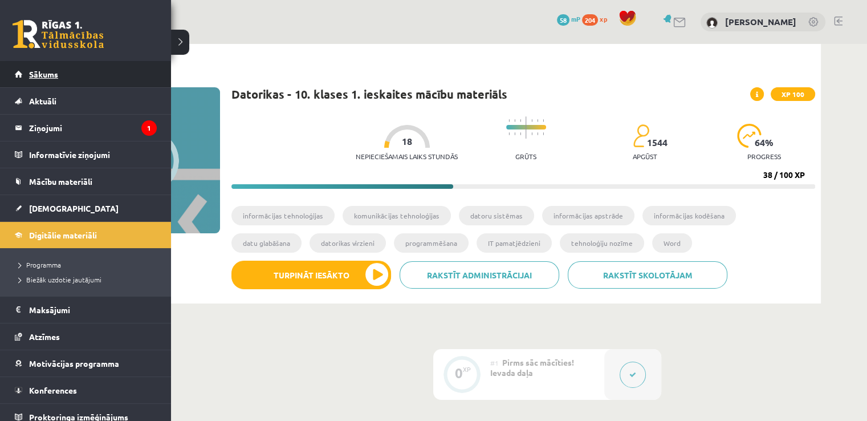
click at [39, 83] on link "Sākums" at bounding box center [86, 74] width 142 height 26
